Goal: Task Accomplishment & Management: Manage account settings

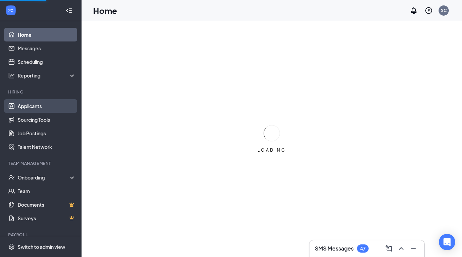
click at [40, 106] on link "Applicants" at bounding box center [47, 106] width 58 height 14
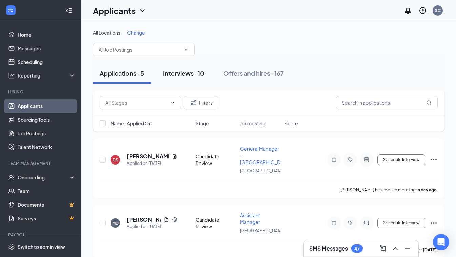
click at [187, 70] on div "Interviews · 10" at bounding box center [183, 73] width 41 height 8
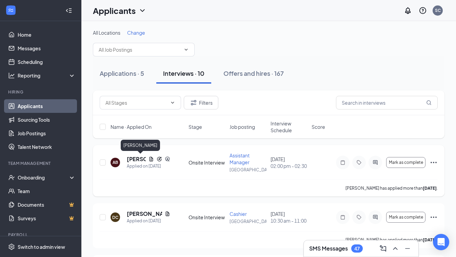
click at [130, 160] on h5 "[PERSON_NAME]" at bounding box center [136, 158] width 19 height 7
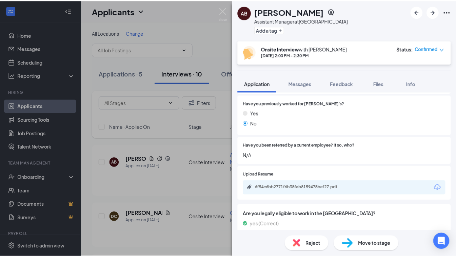
scroll to position [321, 0]
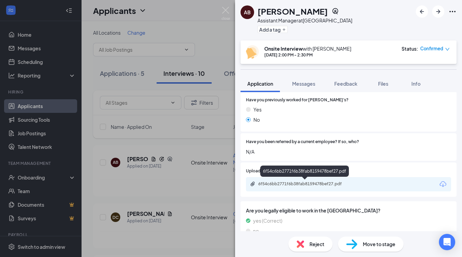
click at [339, 185] on div "6f54c6bb2771f6b38fab8159478bef27.pdf" at bounding box center [305, 183] width 95 height 5
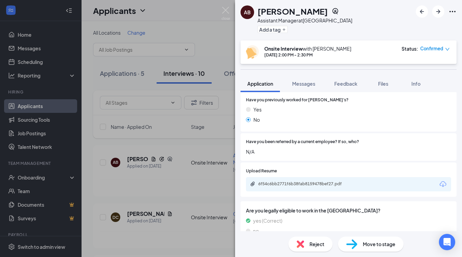
click at [165, 23] on div "AB Alexis Booker Assistant Manager at Ellisville Add a tag Onsite Interview wit…" at bounding box center [231, 128] width 462 height 257
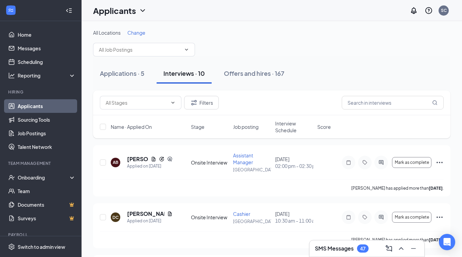
click at [225, 11] on div "Applicants SC" at bounding box center [271, 10] width 380 height 21
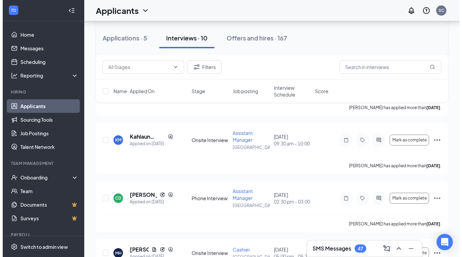
scroll to position [204, 0]
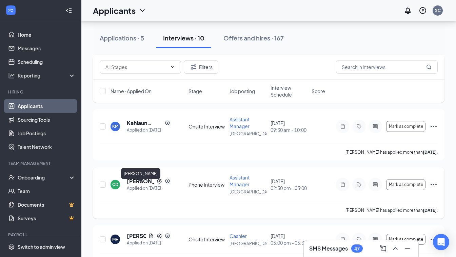
click at [137, 185] on h5 "Chase Dabrowski" at bounding box center [140, 180] width 27 height 7
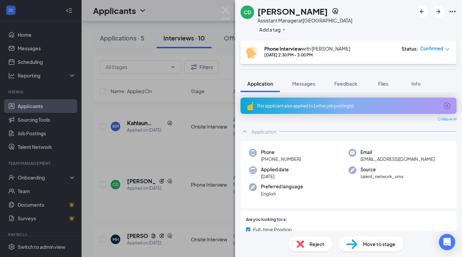
click at [209, 110] on div "CD Chase Dabrowski Assistant Manager at Ellisville Add a tag Phone Interview wi…" at bounding box center [231, 128] width 462 height 257
click at [435, 12] on icon "ArrowRight" at bounding box center [438, 11] width 8 height 8
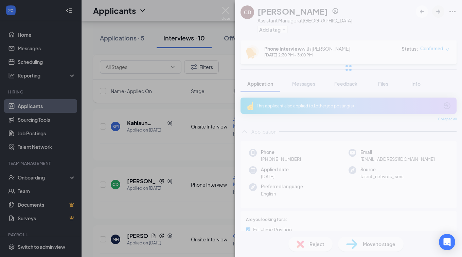
click at [435, 12] on div at bounding box center [348, 68] width 227 height 136
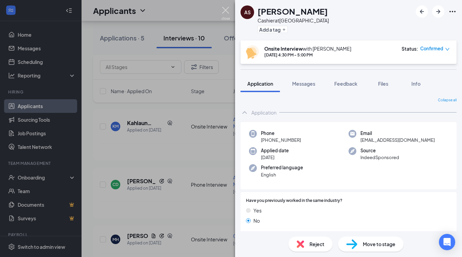
click at [226, 12] on img at bounding box center [225, 13] width 8 height 13
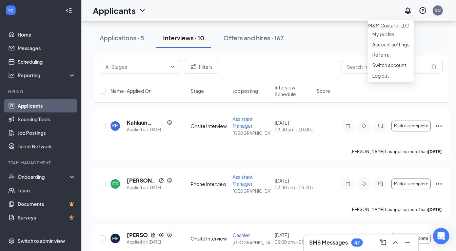
click at [441, 12] on div "SC" at bounding box center [438, 10] width 6 height 6
click at [386, 79] on div "Log out" at bounding box center [391, 75] width 37 height 7
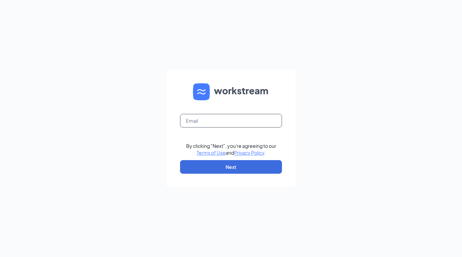
click at [207, 117] on input "text" at bounding box center [231, 121] width 102 height 14
type input "susan.callahan@mmcustard.com"
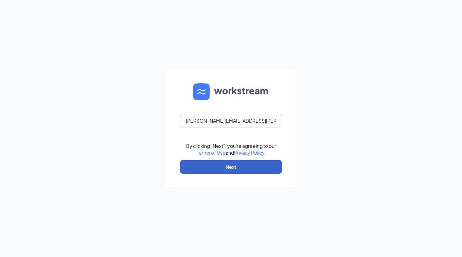
click at [220, 170] on button "Next" at bounding box center [231, 167] width 102 height 14
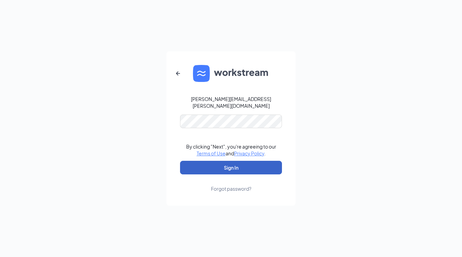
click at [226, 162] on button "Sign In" at bounding box center [231, 168] width 102 height 14
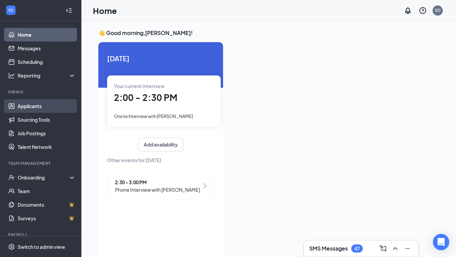
click at [20, 106] on link "Applicants" at bounding box center [47, 106] width 58 height 14
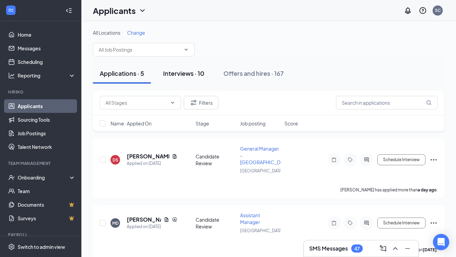
click at [183, 70] on div "Interviews · 10" at bounding box center [183, 73] width 41 height 8
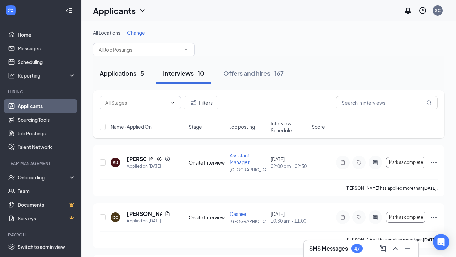
drag, startPoint x: 129, startPoint y: 73, endPoint x: 113, endPoint y: 76, distance: 16.2
click at [113, 76] on div "Applications · 5" at bounding box center [122, 73] width 44 height 8
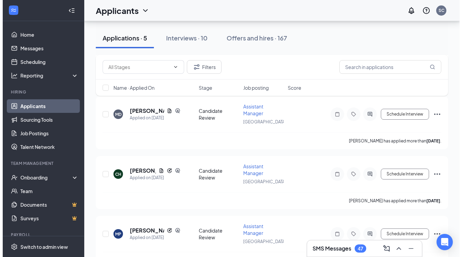
scroll to position [112, 0]
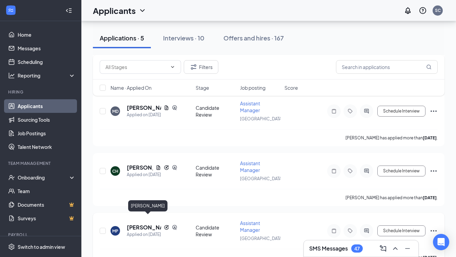
click at [131, 223] on h5 "[PERSON_NAME]" at bounding box center [144, 226] width 34 height 7
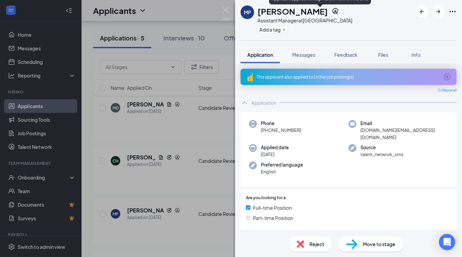
click at [332, 10] on icon "SourcingTools" at bounding box center [335, 11] width 7 height 7
click at [332, 13] on icon "SourcingTools" at bounding box center [335, 11] width 6 height 6
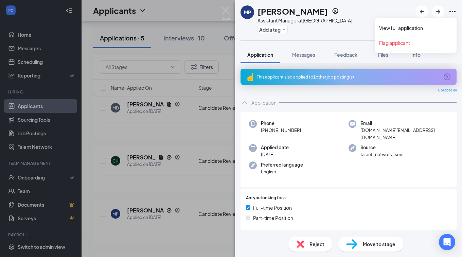
click at [453, 8] on icon "Ellipses" at bounding box center [452, 11] width 8 height 8
click at [410, 26] on link "View full application" at bounding box center [415, 27] width 73 height 7
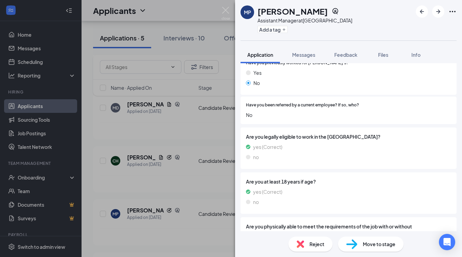
scroll to position [338, 0]
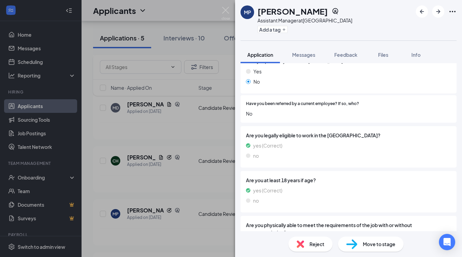
click at [386, 131] on span "Are you legally eligible to work in the [GEOGRAPHIC_DATA]?" at bounding box center [348, 134] width 205 height 7
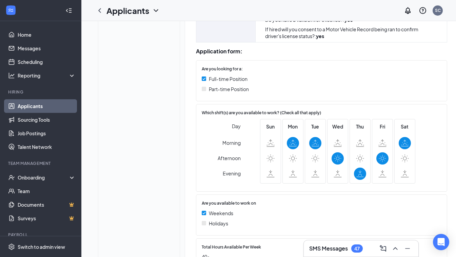
scroll to position [9, 0]
